Goal: Information Seeking & Learning: Check status

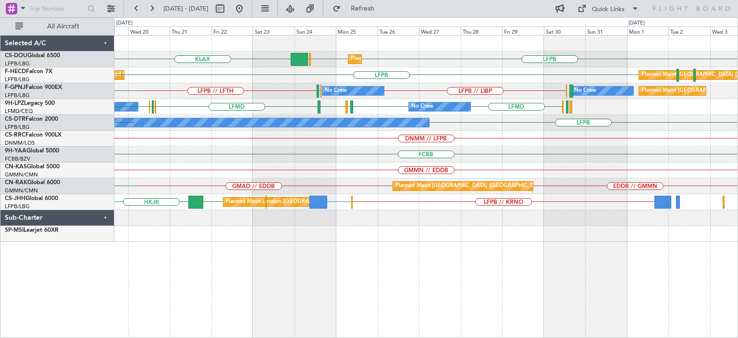
click at [215, 162] on div "LFPB KLAX LFPB EGGW Planned Maint [GEOGRAPHIC_DATA] ([GEOGRAPHIC_DATA]) Planned…" at bounding box center [425, 139] width 623 height 206
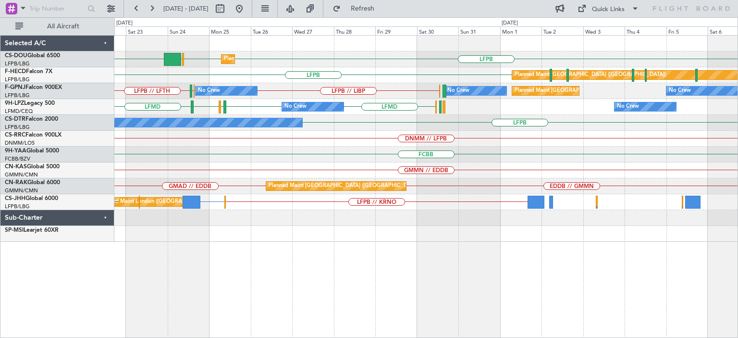
click at [199, 175] on div "LFPB KLAX LFPB EGGW Planned Maint [GEOGRAPHIC_DATA] ([GEOGRAPHIC_DATA]) LFPB Pl…" at bounding box center [425, 139] width 623 height 206
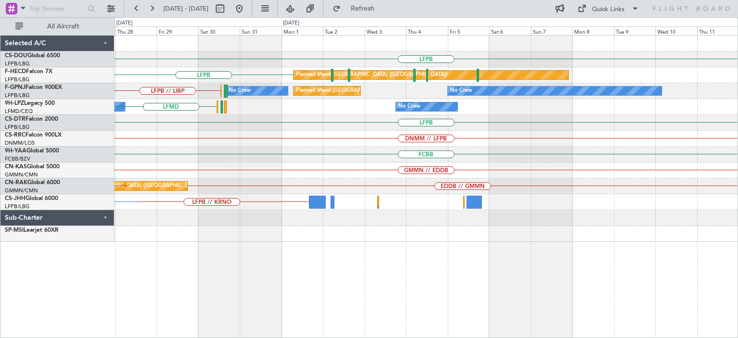
click at [369, 179] on div "EDDB // GMMN Planned Maint [GEOGRAPHIC_DATA] ([GEOGRAPHIC_DATA]) GMAD // EDDB" at bounding box center [425, 186] width 623 height 16
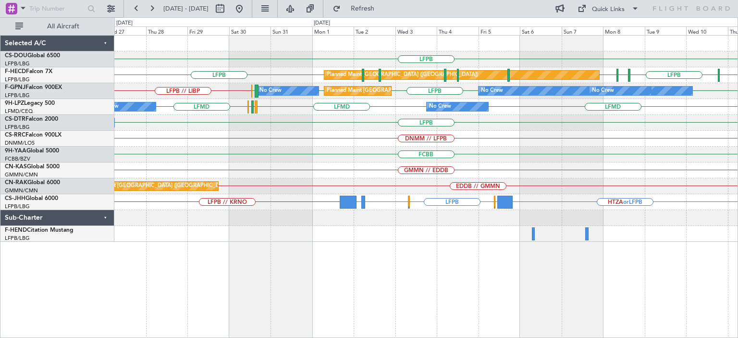
click at [369, 248] on div "LFPB Planned Maint [GEOGRAPHIC_DATA] ([GEOGRAPHIC_DATA]) [GEOGRAPHIC_DATA] LFPB…" at bounding box center [425, 186] width 623 height 303
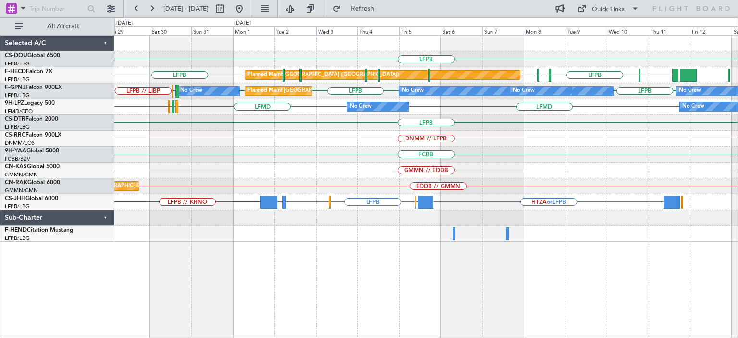
click at [375, 251] on div "LFPB Planned Maint [GEOGRAPHIC_DATA] ([GEOGRAPHIC_DATA]) [GEOGRAPHIC_DATA] LFPB…" at bounding box center [425, 186] width 623 height 303
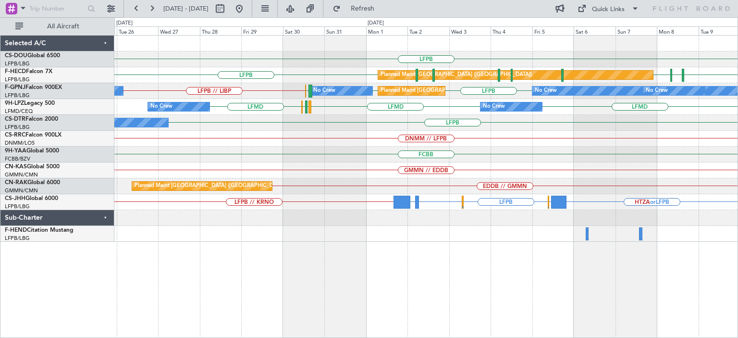
click at [529, 296] on div "LFPB Planned Maint [GEOGRAPHIC_DATA] ([GEOGRAPHIC_DATA]) LFPB EDDV LFPB LFPB Pl…" at bounding box center [425, 186] width 623 height 303
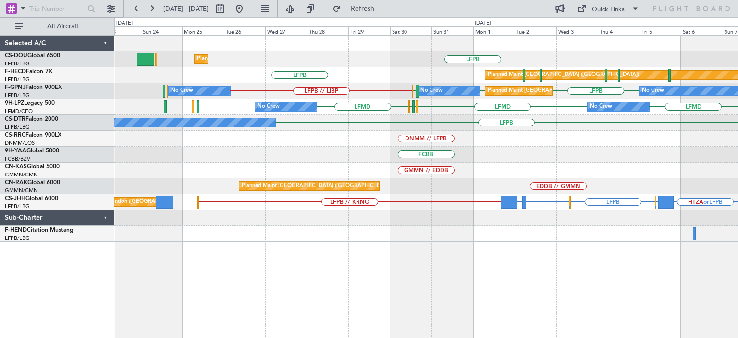
click at [579, 293] on div "LFPB Planned Maint [GEOGRAPHIC_DATA] ([GEOGRAPHIC_DATA]) LFPB Planned Maint [GE…" at bounding box center [425, 186] width 623 height 303
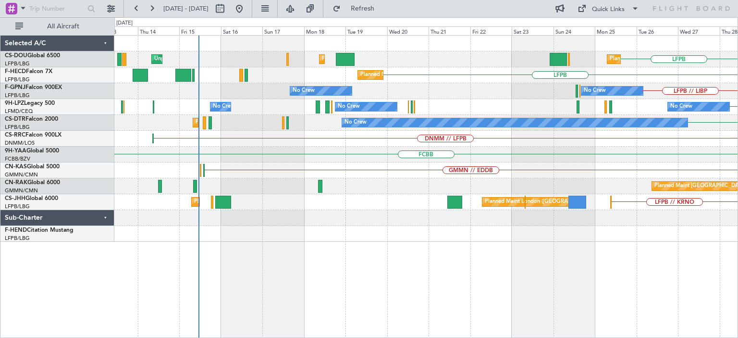
click at [515, 304] on div "LFPB Planned Maint [GEOGRAPHIC_DATA] ([GEOGRAPHIC_DATA]) Planned Maint [GEOGRAP…" at bounding box center [425, 186] width 623 height 303
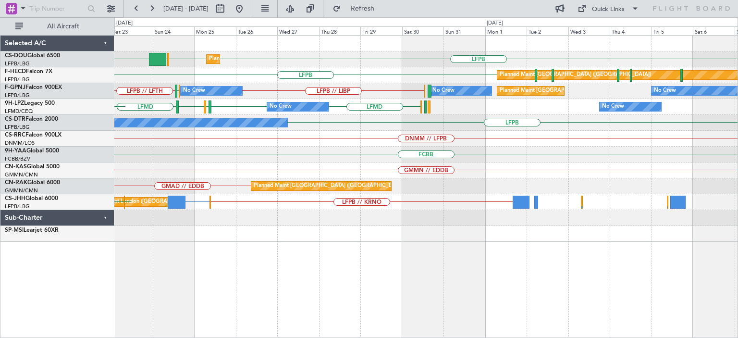
click at [125, 329] on div "LFPB KLAX LFPB EGGW Planned Maint [GEOGRAPHIC_DATA] ([GEOGRAPHIC_DATA]) LFPB Pl…" at bounding box center [425, 186] width 623 height 303
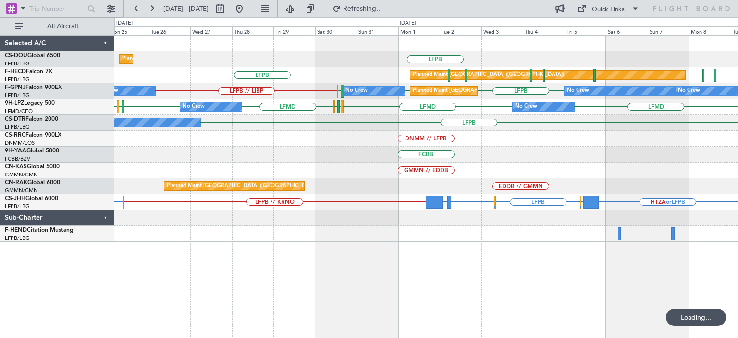
click at [461, 157] on div "Planned Maint [GEOGRAPHIC_DATA] ([GEOGRAPHIC_DATA]) LFPB LFPB Planned Maint [GE…" at bounding box center [425, 139] width 623 height 206
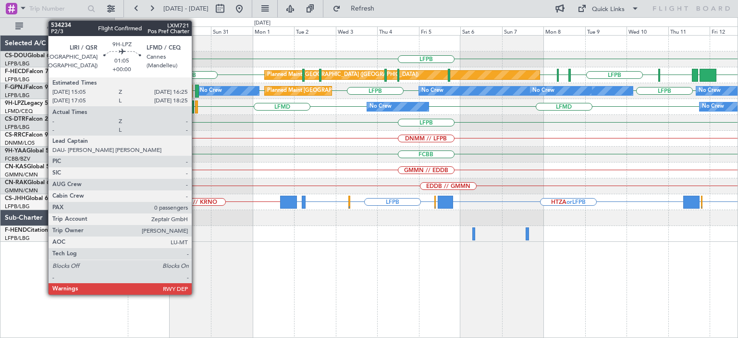
click at [196, 105] on div at bounding box center [196, 106] width 2 height 13
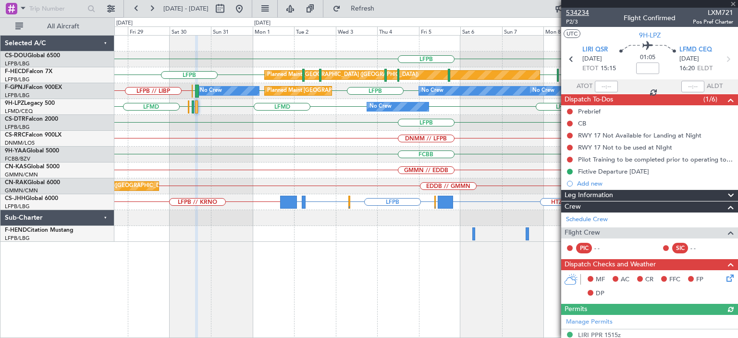
click at [584, 12] on span "534234" at bounding box center [577, 13] width 23 height 10
click at [303, 172] on div "LFPB Planned Maint [GEOGRAPHIC_DATA] ([GEOGRAPHIC_DATA]) [GEOGRAPHIC_DATA] LFPB…" at bounding box center [425, 139] width 623 height 206
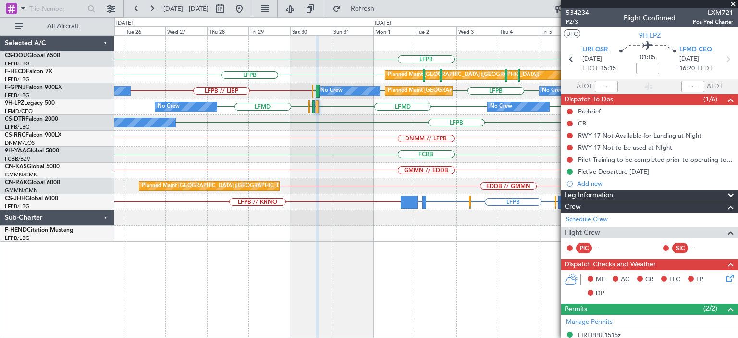
click at [395, 192] on div "LFPB Planned Maint [GEOGRAPHIC_DATA] ([GEOGRAPHIC_DATA]) LFPB EDDV LFPB LFPB Pl…" at bounding box center [425, 139] width 623 height 206
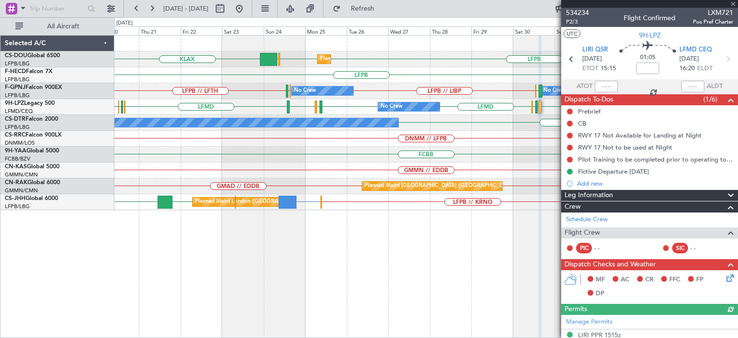
click at [75, 222] on div "LFPB KLAX LFPB EGGW Planned Maint [GEOGRAPHIC_DATA] ([GEOGRAPHIC_DATA]) Planned…" at bounding box center [369, 177] width 738 height 320
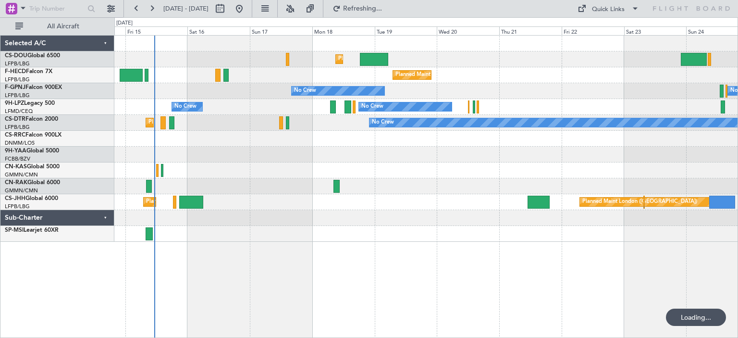
click at [227, 266] on div "Planned Maint [GEOGRAPHIC_DATA] ([GEOGRAPHIC_DATA]) Unplanned Maint [GEOGRAPHIC…" at bounding box center [425, 186] width 623 height 303
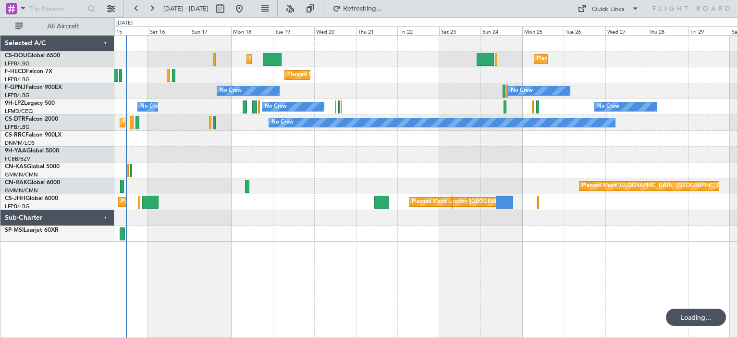
click at [337, 259] on div "Planned Maint [GEOGRAPHIC_DATA] ([GEOGRAPHIC_DATA]) Planned Maint [GEOGRAPHIC_D…" at bounding box center [425, 186] width 623 height 303
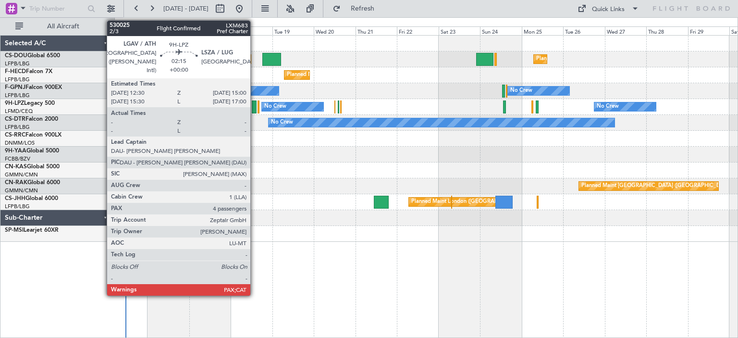
click at [254, 105] on div at bounding box center [254, 106] width 5 height 13
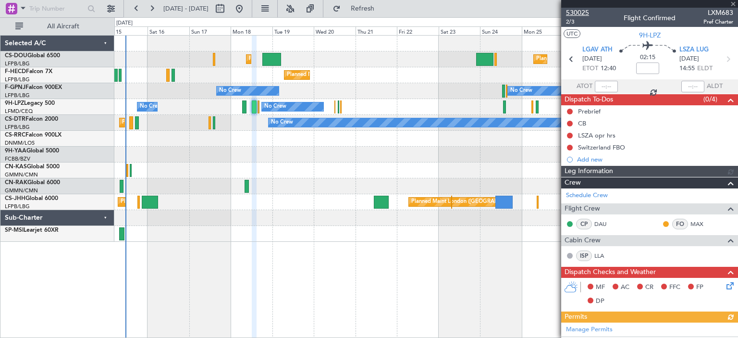
click at [577, 12] on span "530025" at bounding box center [577, 13] width 23 height 10
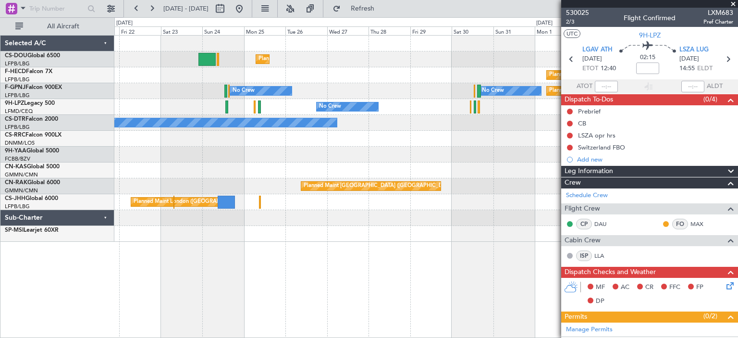
click at [0, 221] on div "Planned Maint [GEOGRAPHIC_DATA] ([GEOGRAPHIC_DATA]) Planned Maint [GEOGRAPHIC_D…" at bounding box center [369, 177] width 738 height 320
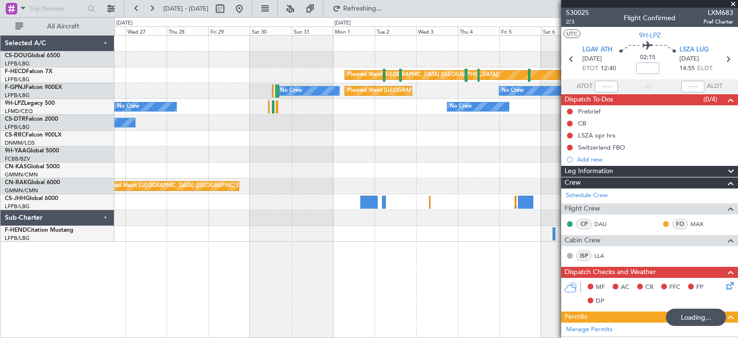
click at [734, 2] on span at bounding box center [733, 4] width 10 height 9
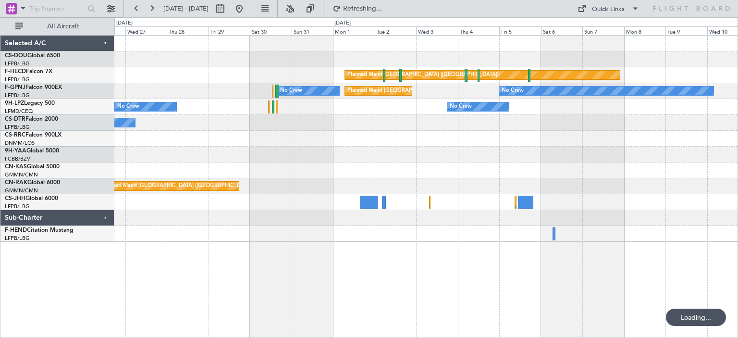
type input "0"
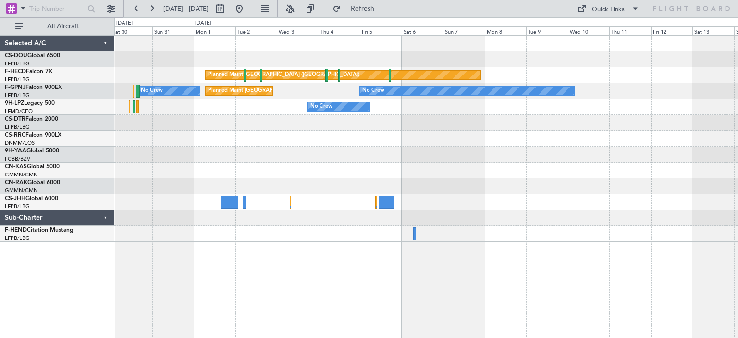
click at [142, 150] on div "Planned Maint [GEOGRAPHIC_DATA] ([GEOGRAPHIC_DATA]) Planned Maint [GEOGRAPHIC_D…" at bounding box center [425, 139] width 623 height 206
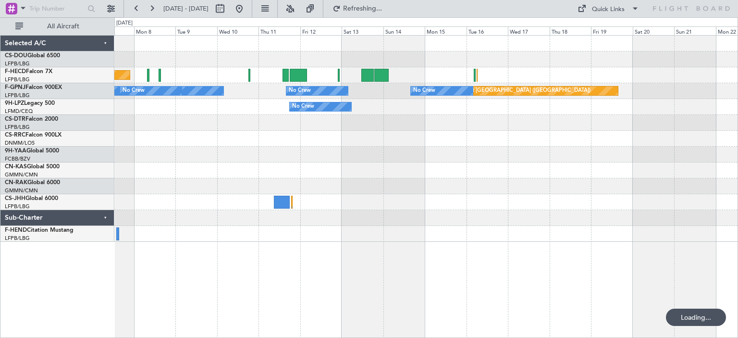
click at [231, 219] on div "Planned Maint [GEOGRAPHIC_DATA] ([GEOGRAPHIC_DATA]) No Crew Planned Maint [GEOG…" at bounding box center [425, 139] width 623 height 206
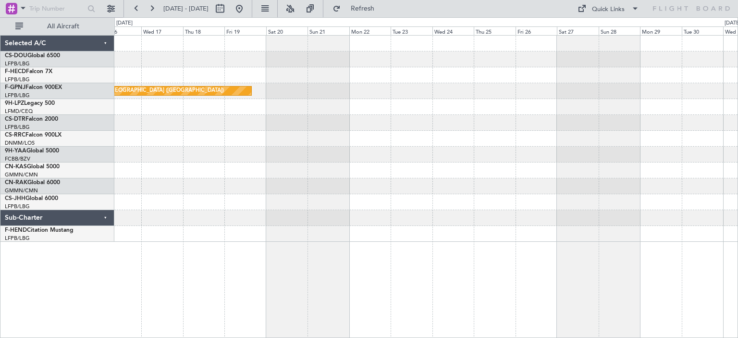
click at [191, 226] on div "Planned Maint [GEOGRAPHIC_DATA] ([GEOGRAPHIC_DATA]) No Crew No Crew No Crew" at bounding box center [425, 139] width 623 height 206
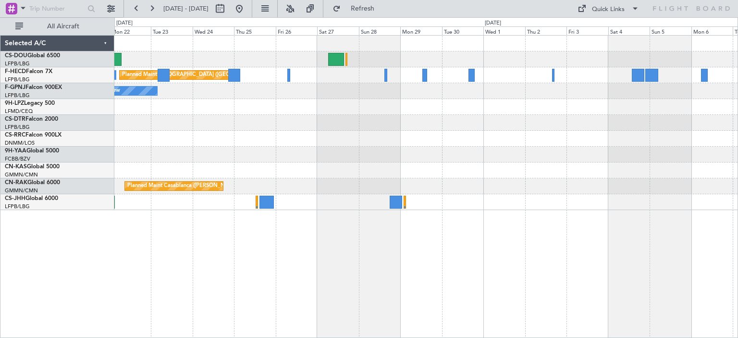
click at [540, 119] on div at bounding box center [425, 123] width 623 height 16
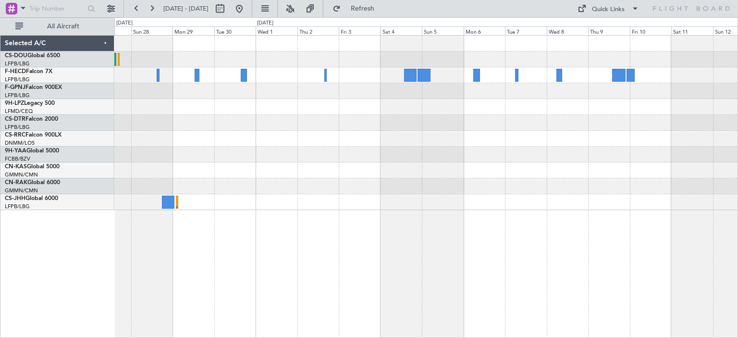
click at [286, 159] on div "Planned Maint [GEOGRAPHIC_DATA] ([GEOGRAPHIC_DATA]) Planned Maint Casablanca ([…" at bounding box center [425, 123] width 623 height 174
click at [192, 263] on div "Planned Maint [GEOGRAPHIC_DATA] ([GEOGRAPHIC_DATA]) Planned Maint Casablanca ([…" at bounding box center [425, 186] width 623 height 303
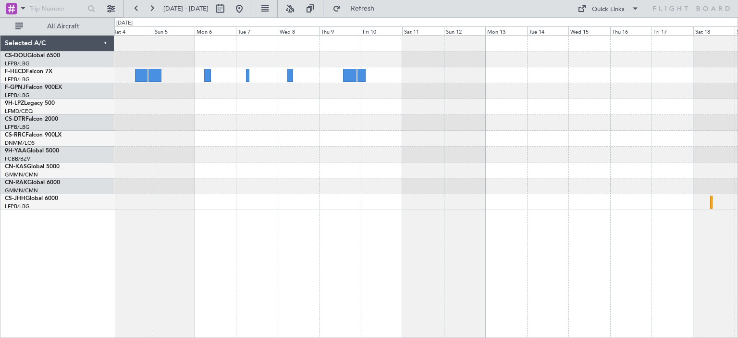
click at [227, 272] on div at bounding box center [425, 186] width 623 height 303
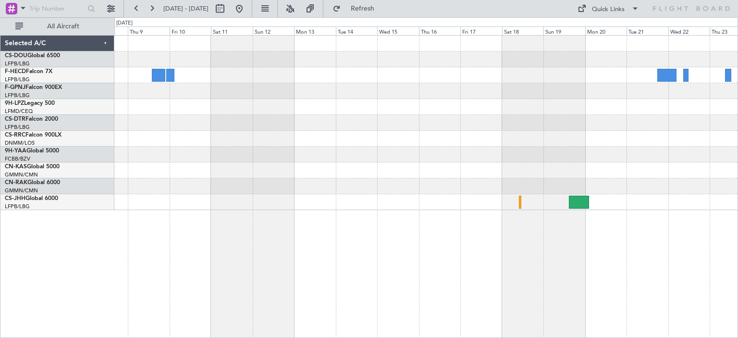
click at [466, 262] on div at bounding box center [425, 186] width 623 height 303
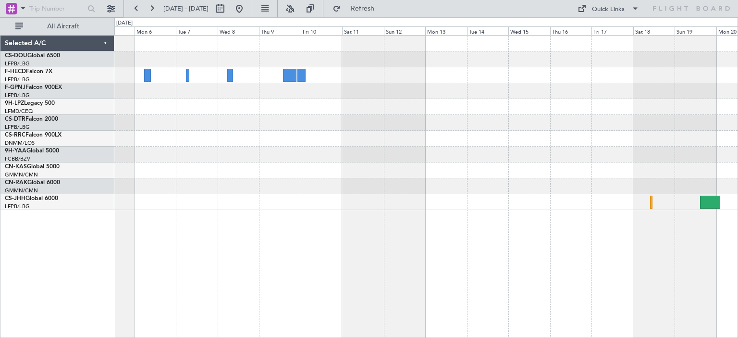
click at [519, 267] on div at bounding box center [425, 186] width 623 height 303
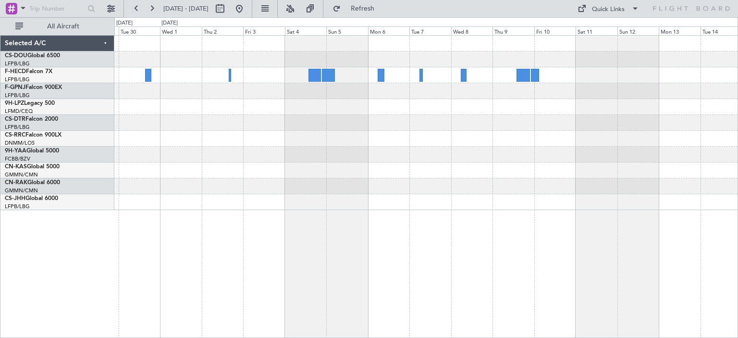
click at [599, 272] on div at bounding box center [425, 186] width 623 height 303
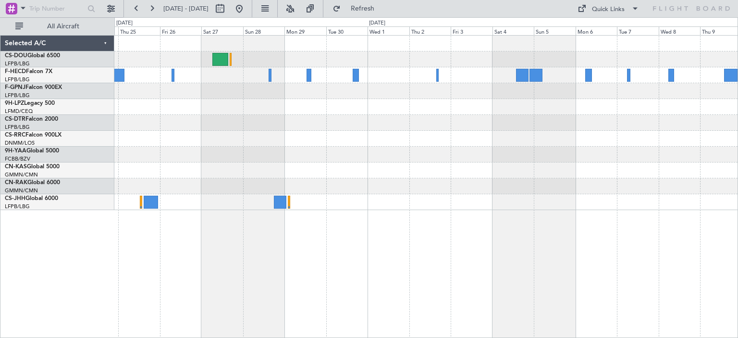
click at [609, 147] on div at bounding box center [425, 154] width 623 height 16
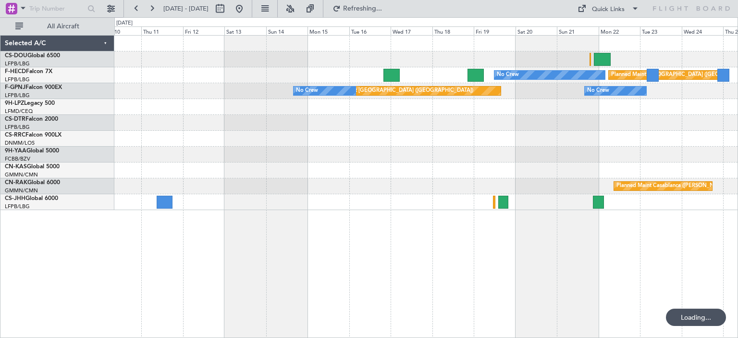
click at [737, 114] on div "Planned Maint [GEOGRAPHIC_DATA] ([GEOGRAPHIC_DATA]) No Crew Planned Maint [GEOG…" at bounding box center [369, 177] width 738 height 320
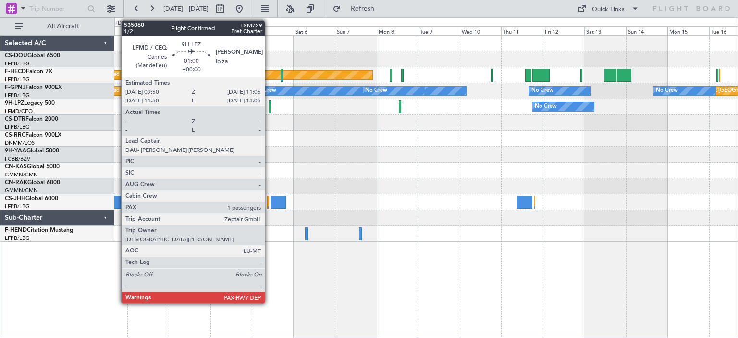
click at [269, 104] on div at bounding box center [269, 106] width 2 height 13
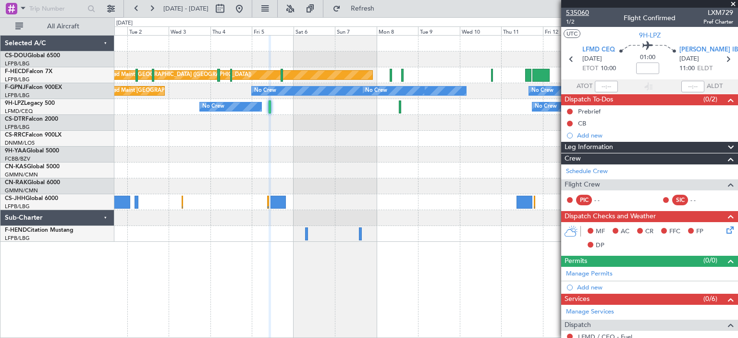
click at [574, 10] on span "535060" at bounding box center [577, 13] width 23 height 10
